Goal: Task Accomplishment & Management: Manage account settings

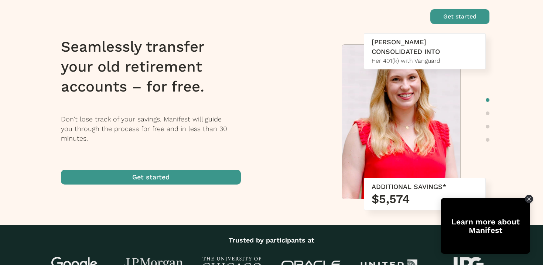
click at [406, 19] on div at bounding box center [233, 16] width 358 height 15
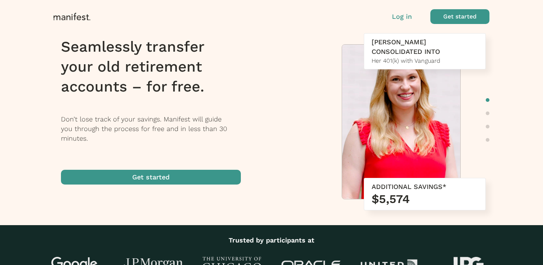
click at [393, 12] on p "Log in" at bounding box center [402, 17] width 20 height 10
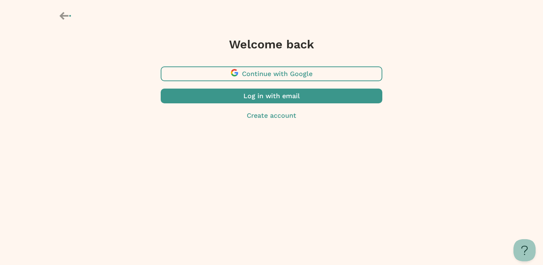
click at [107, 59] on div "Welcome back Continue with Google Log in with email Create account" at bounding box center [271, 75] width 543 height 150
click at [220, 70] on span "button" at bounding box center [271, 73] width 221 height 15
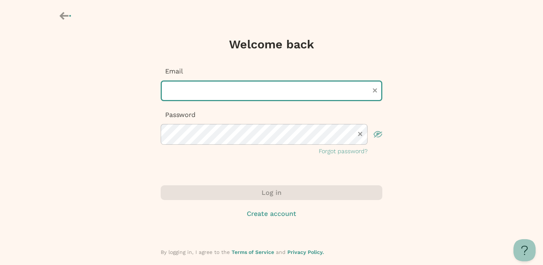
click at [196, 85] on input "text" at bounding box center [271, 90] width 221 height 21
type input "**********"
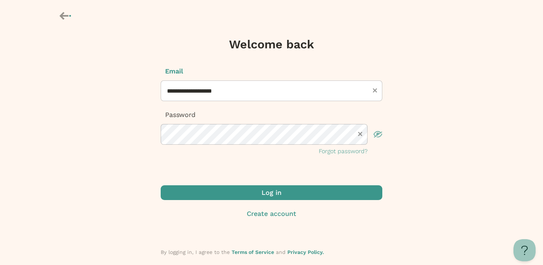
click at [256, 195] on span "submit" at bounding box center [271, 192] width 221 height 15
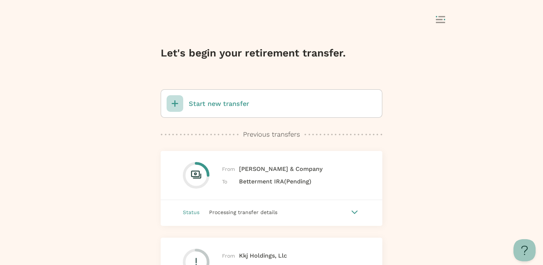
click at [440, 23] on rect at bounding box center [439, 22] width 9 height 1
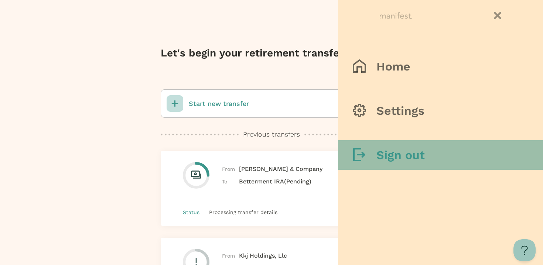
click at [414, 148] on h3 "Sign out" at bounding box center [400, 155] width 48 height 15
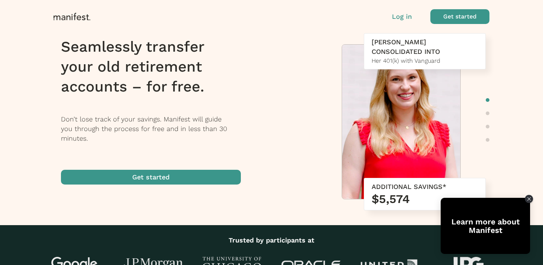
click at [400, 19] on p "Log in" at bounding box center [402, 17] width 20 height 10
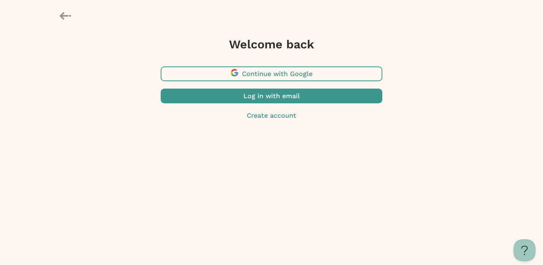
click at [276, 96] on span "button" at bounding box center [271, 96] width 221 height 15
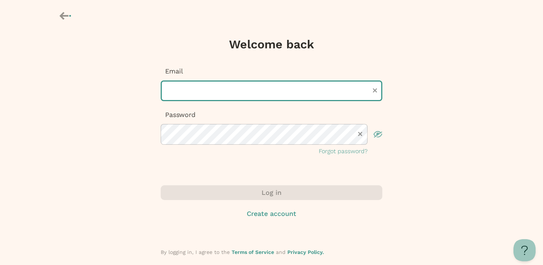
click at [263, 96] on input "text" at bounding box center [271, 90] width 221 height 21
type input "**********"
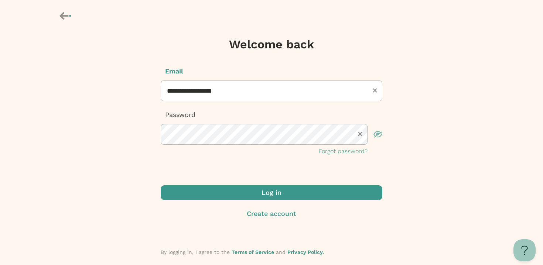
click at [255, 187] on span "submit" at bounding box center [271, 192] width 221 height 15
